Goal: Find specific page/section: Find specific page/section

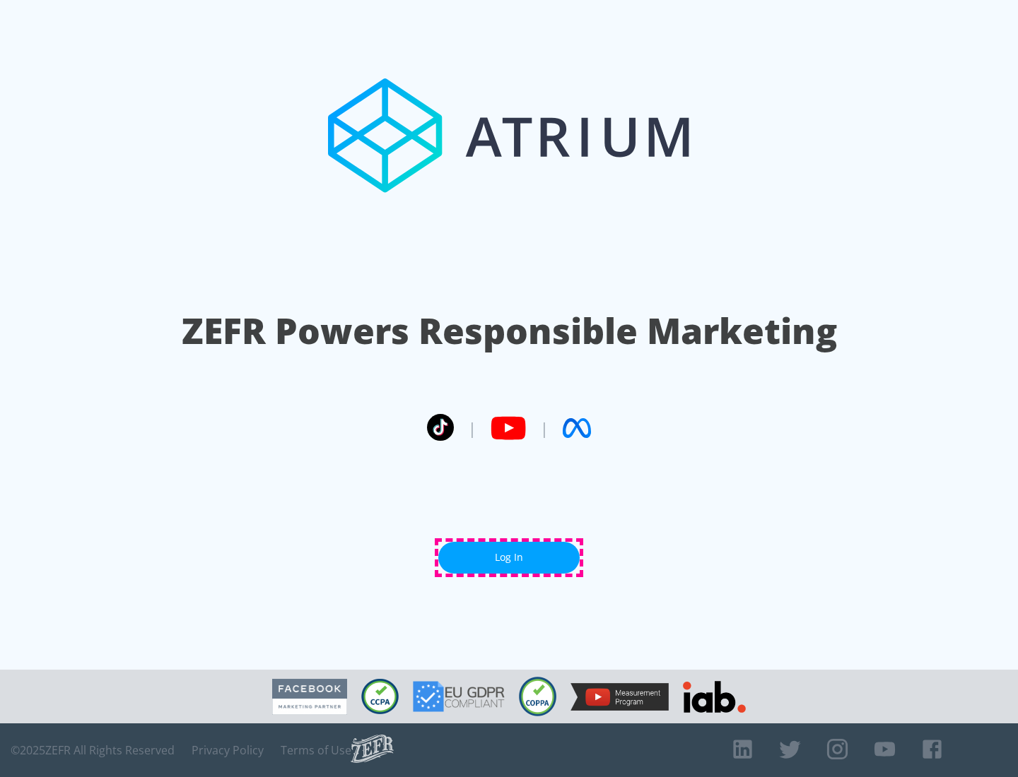
click at [509, 558] on link "Log In" at bounding box center [508, 558] width 141 height 32
